Goal: Information Seeking & Learning: Check status

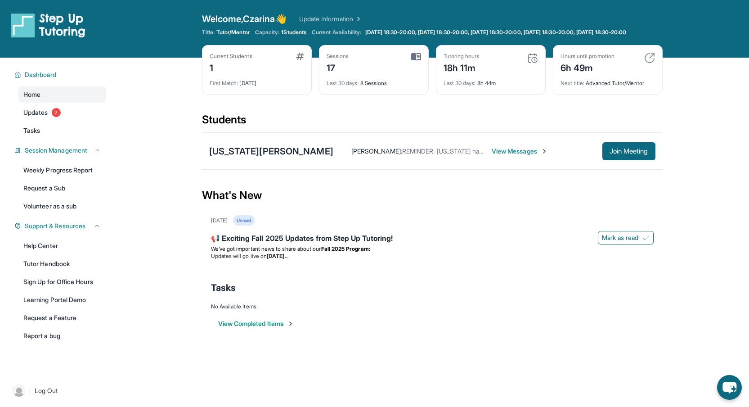
click at [447, 74] on div "18h 11m" at bounding box center [462, 67] width 36 height 14
drag, startPoint x: 334, startPoint y: 69, endPoint x: 320, endPoint y: 69, distance: 14.4
click at [320, 69] on div "Sessions 17 Last 30 days : 8 Sessions" at bounding box center [374, 70] width 110 height 50
click at [355, 67] on div "Sessions 17" at bounding box center [374, 64] width 95 height 22
drag, startPoint x: 442, startPoint y: 78, endPoint x: 479, endPoint y: 78, distance: 37.4
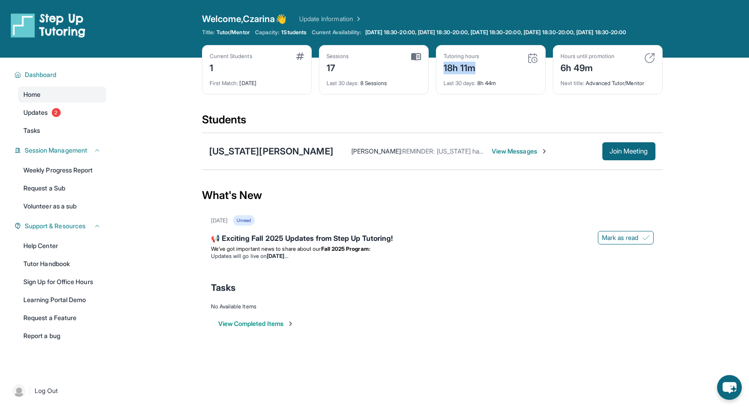
click at [479, 78] on div "Tutoring hours 18h 11m Last 30 days : 8h 44m" at bounding box center [491, 70] width 110 height 50
click at [270, 110] on div "Current Students 1 First Match : 2 months ago Sessions 17 Last 30 days : 8 Sess…" at bounding box center [432, 79] width 461 height 68
